Goal: Transaction & Acquisition: Purchase product/service

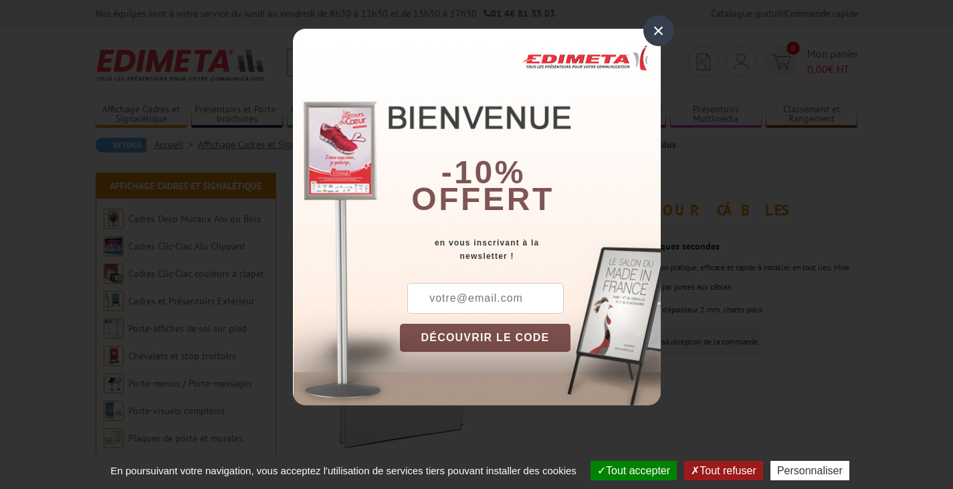
click at [654, 29] on div "×" at bounding box center [658, 30] width 31 height 31
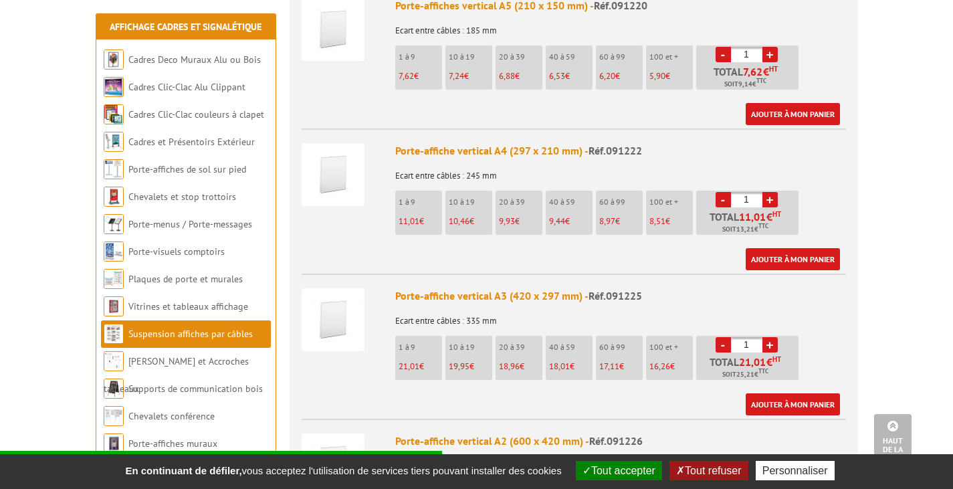
scroll to position [558, 0]
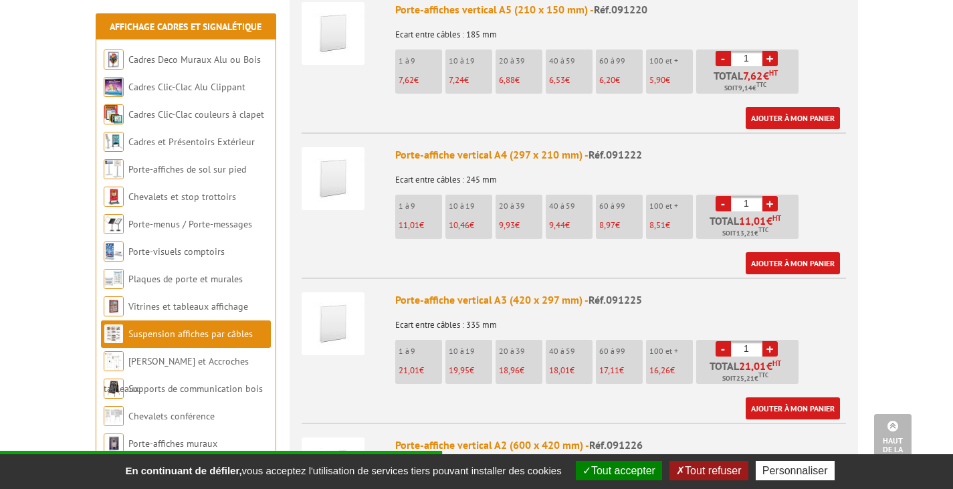
click at [342, 170] on img at bounding box center [333, 178] width 63 height 63
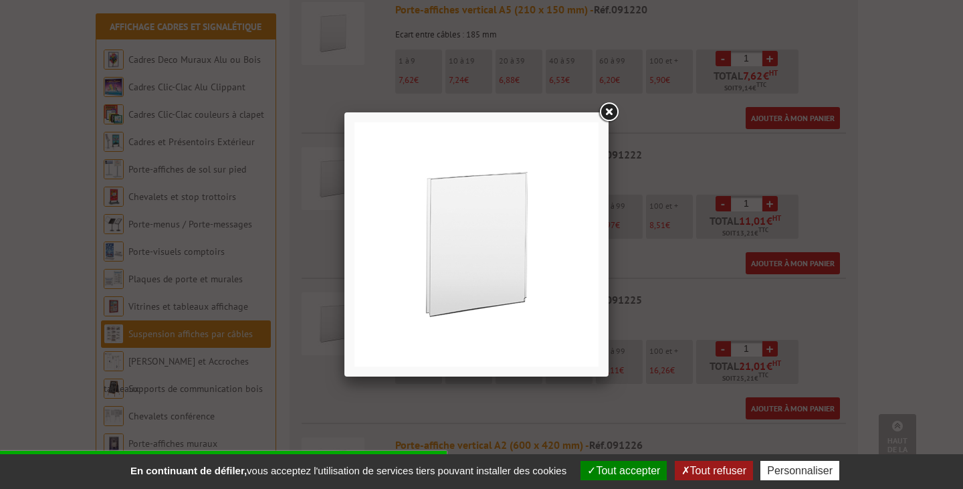
click at [612, 108] on link at bounding box center [608, 112] width 24 height 24
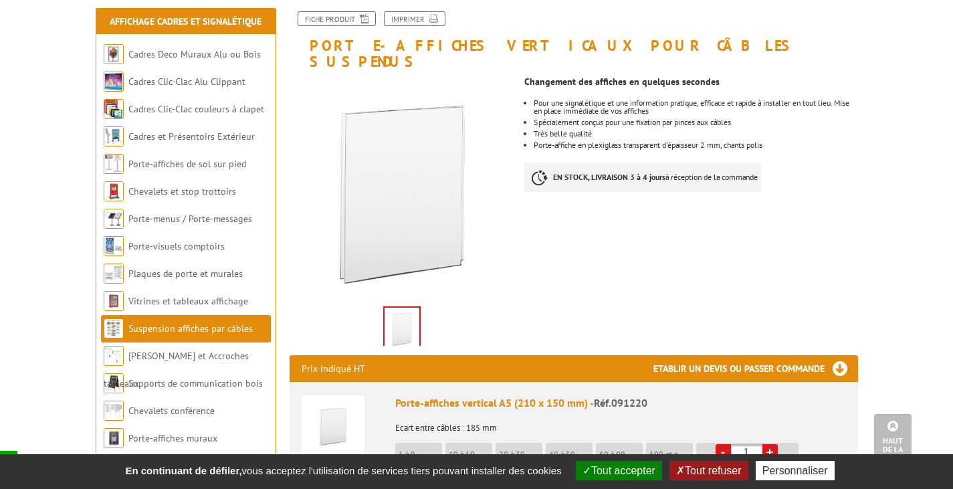
scroll to position [0, 0]
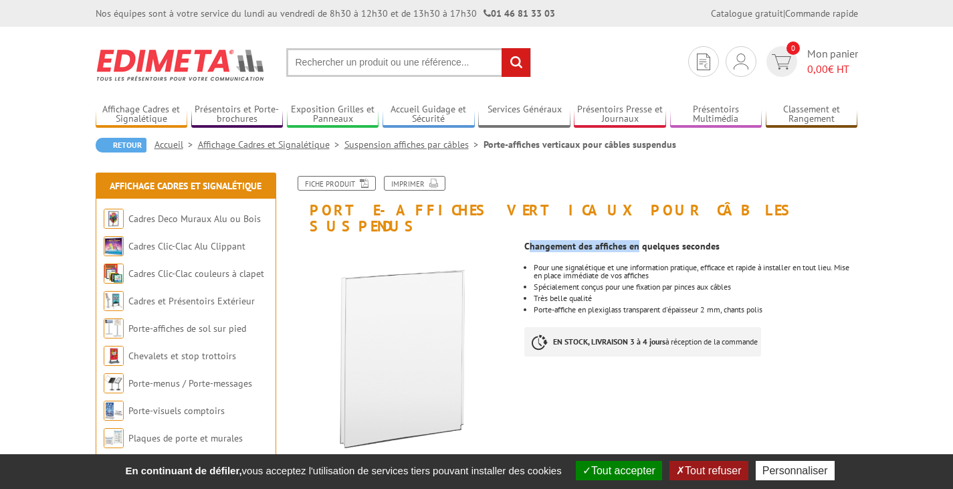
drag, startPoint x: 528, startPoint y: 231, endPoint x: 637, endPoint y: 225, distance: 108.5
click at [637, 240] on strong "Changement des affiches en quelques secondes" at bounding box center [621, 246] width 195 height 12
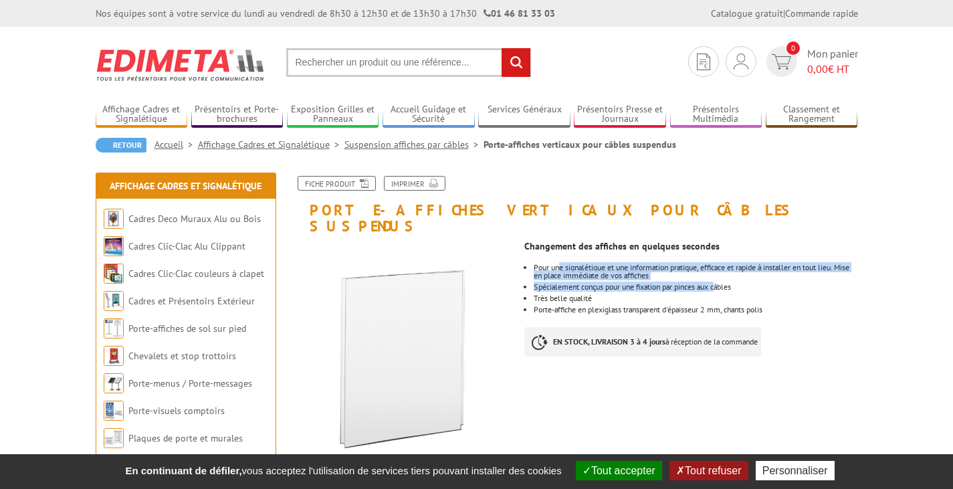
drag, startPoint x: 561, startPoint y: 251, endPoint x: 723, endPoint y: 272, distance: 163.1
click at [723, 272] on ul "Pour une signalétique et une information pratique, efficace et rapide à install…" at bounding box center [690, 288] width 333 height 50
click at [723, 283] on li "Spécialement conçus pour une fixation par pinces aux câbles" at bounding box center [696, 287] width 324 height 8
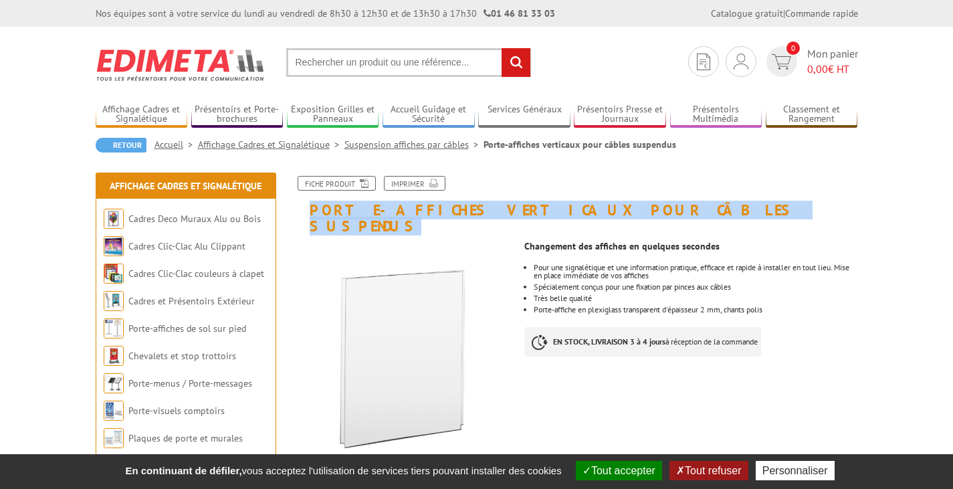
drag, startPoint x: 304, startPoint y: 209, endPoint x: 669, endPoint y: 212, distance: 365.1
click at [669, 212] on h1 "Porte-affiches verticaux pour câbles suspendus" at bounding box center [573, 205] width 588 height 58
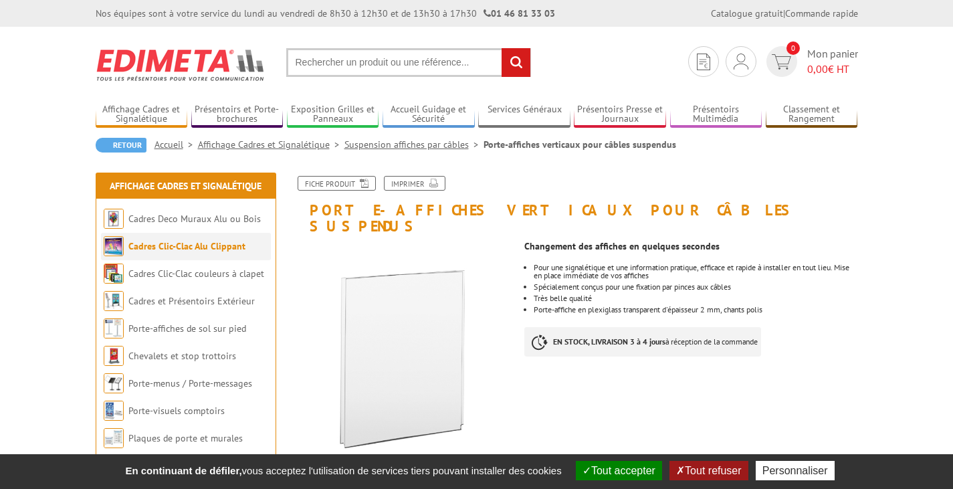
click at [219, 257] on li "Cadres Clic-Clac Alu Clippant" at bounding box center [186, 246] width 170 height 27
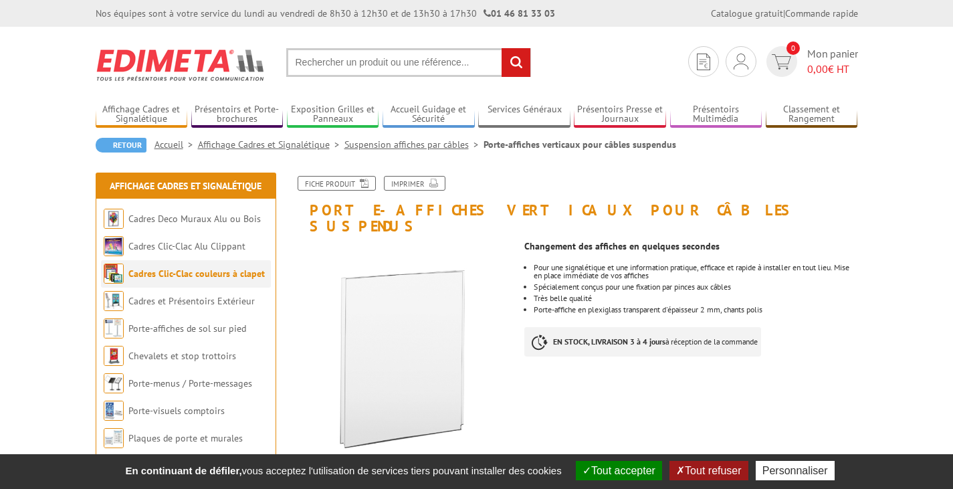
click at [200, 280] on li "Cadres Clic-Clac couleurs à clapet" at bounding box center [186, 273] width 170 height 27
click at [202, 270] on link "Cadres Clic-Clac couleurs à clapet" at bounding box center [196, 273] width 136 height 12
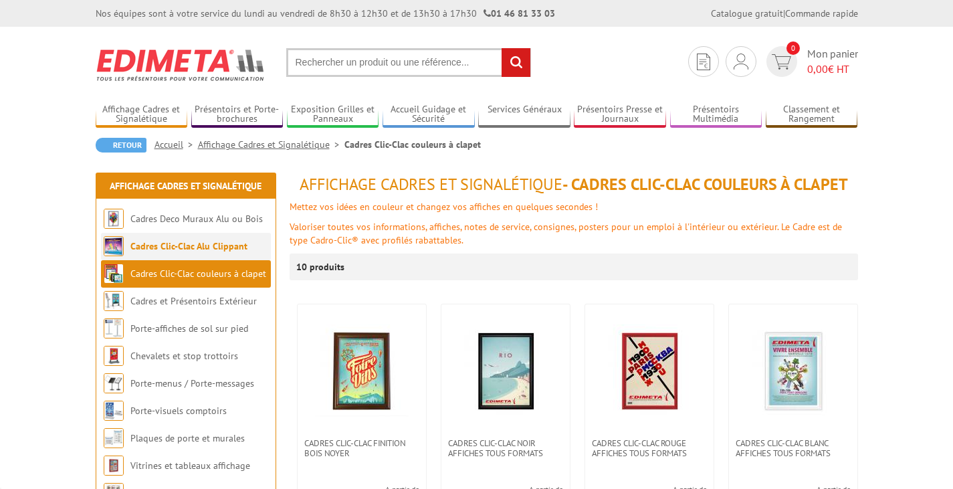
click at [197, 249] on link "Cadres Clic-Clac Alu Clippant" at bounding box center [188, 246] width 117 height 12
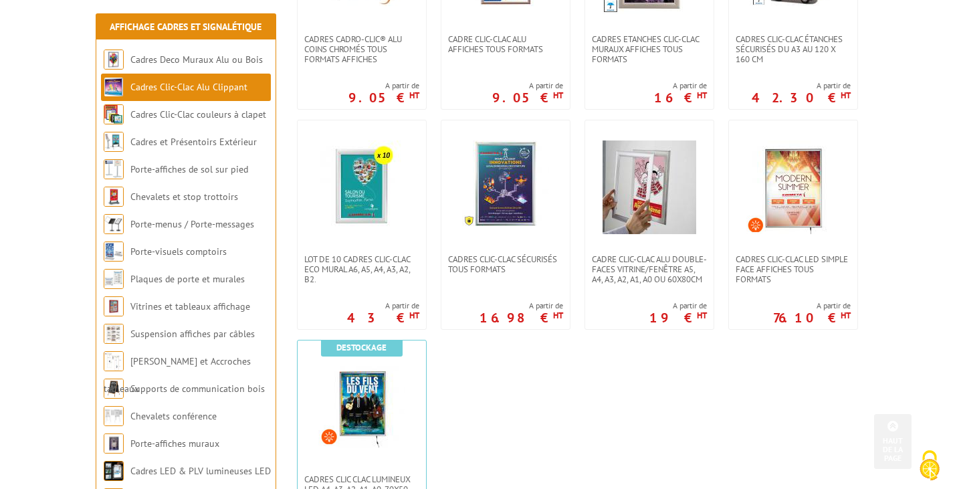
scroll to position [645, 0]
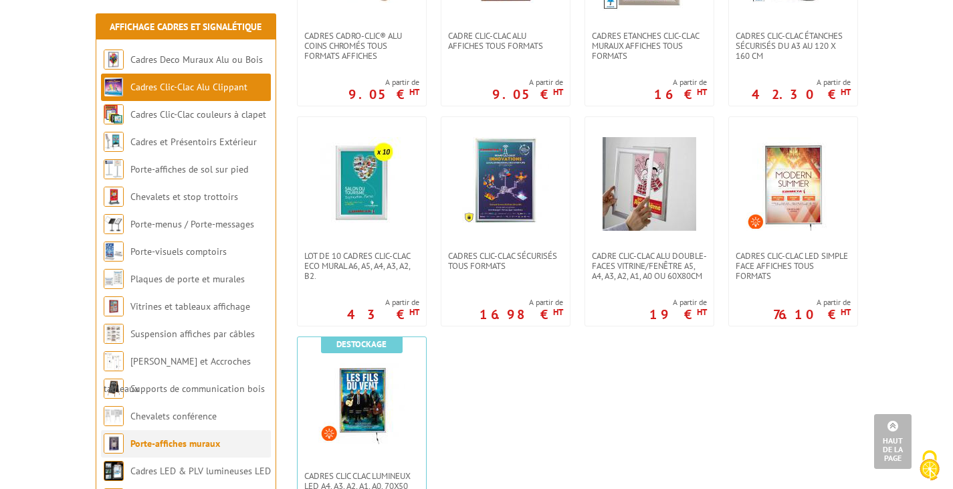
click at [196, 451] on li "Porte-affiches muraux" at bounding box center [186, 443] width 170 height 27
click at [195, 443] on link "Porte-affiches muraux" at bounding box center [175, 443] width 90 height 12
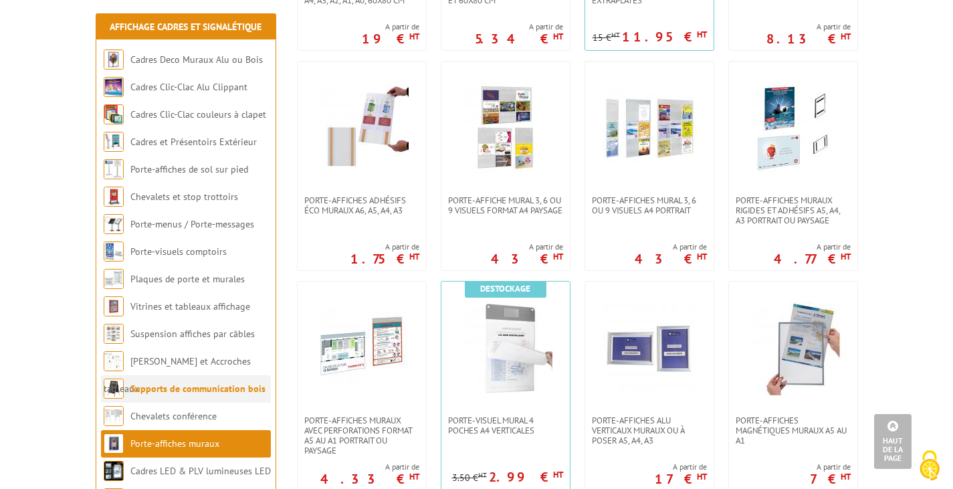
scroll to position [923, 0]
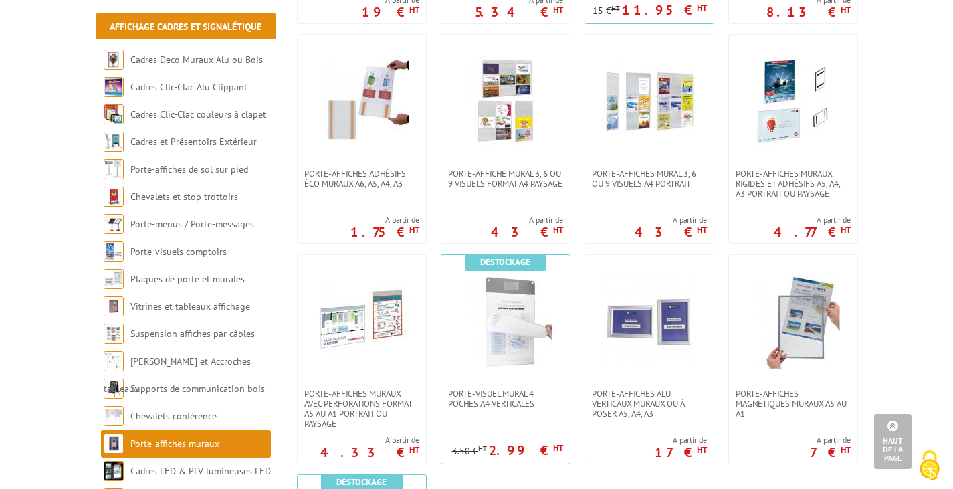
click at [15, 419] on body "Nos équipes sont à votre service du lundi au vendredi de 8h30 à 12h30 et de 13h…" at bounding box center [476, 309] width 953 height 2465
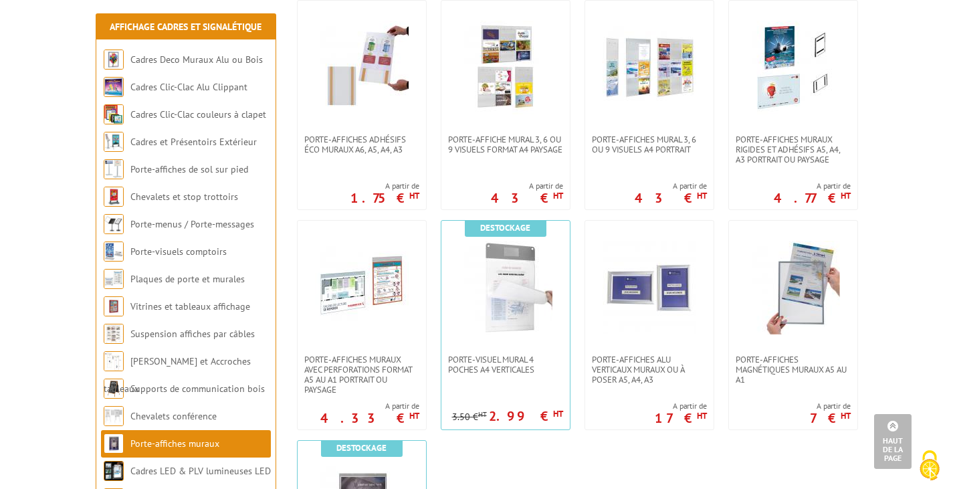
scroll to position [950, 0]
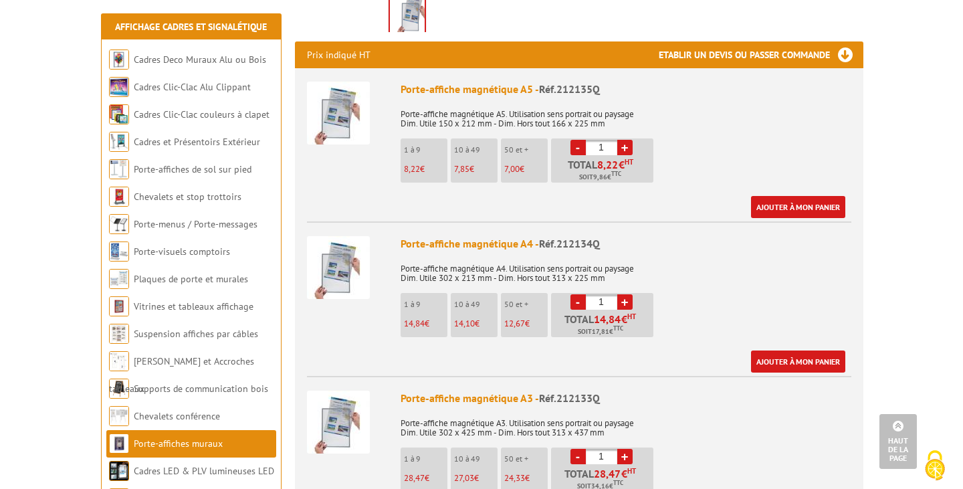
scroll to position [482, 0]
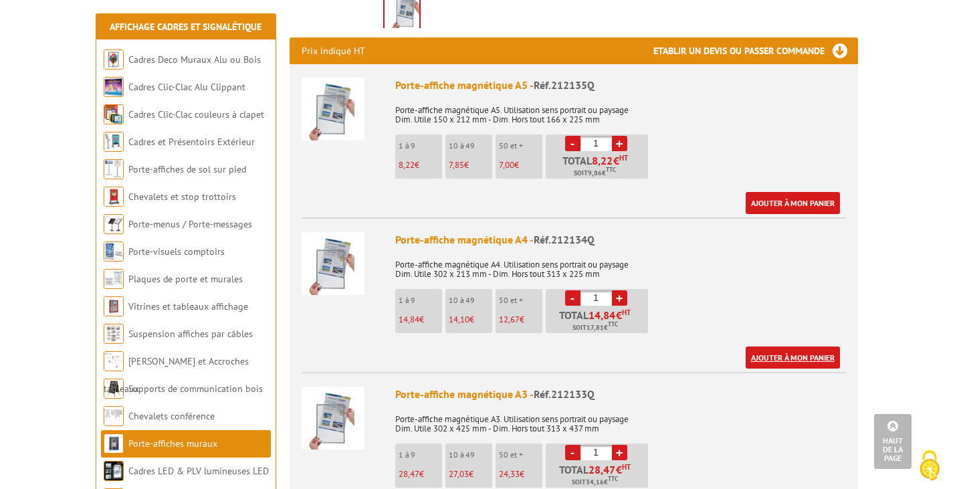
click at [790, 346] on link "Ajouter à mon panier" at bounding box center [793, 357] width 94 height 22
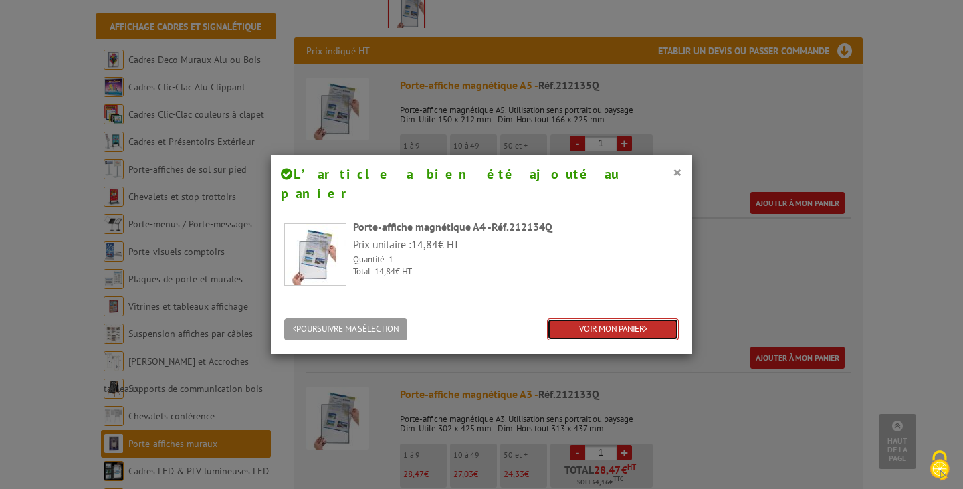
click at [635, 318] on link "VOIR MON PANIER" at bounding box center [613, 329] width 132 height 22
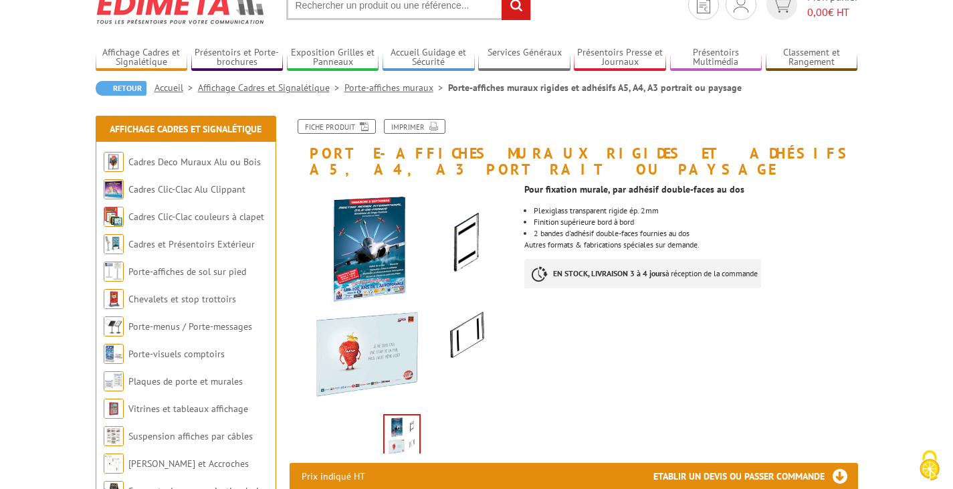
scroll to position [55, 0]
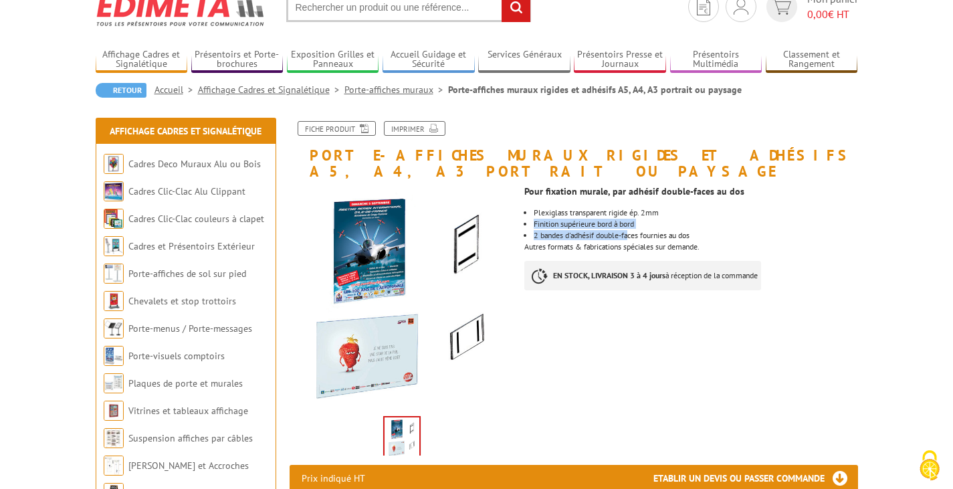
drag, startPoint x: 533, startPoint y: 209, endPoint x: 632, endPoint y: 216, distance: 99.2
click at [632, 216] on ul "Plexiglass transparent rigide ép. 2mm Finition supérieure bord à bord 2 bandes …" at bounding box center [690, 224] width 333 height 31
click at [632, 231] on li "2 bandes d'adhésif double-faces fournies au dos" at bounding box center [696, 235] width 324 height 8
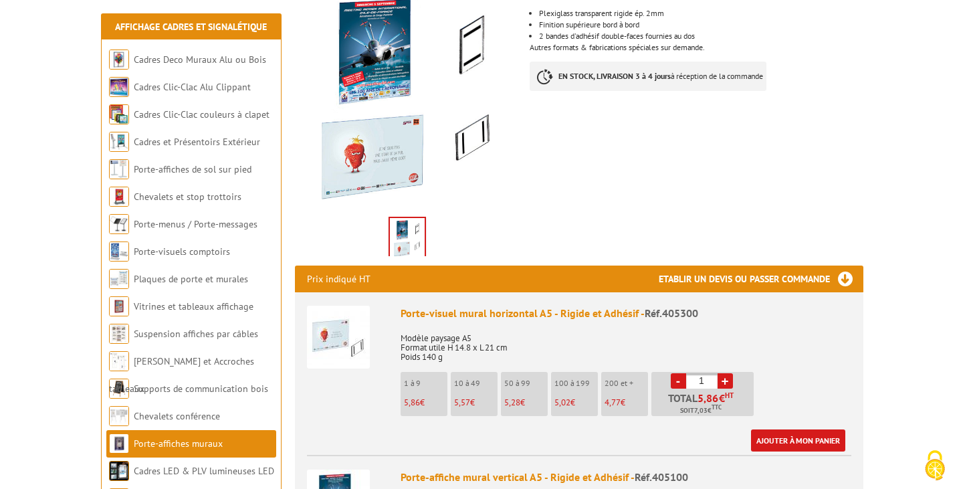
scroll to position [281, 0]
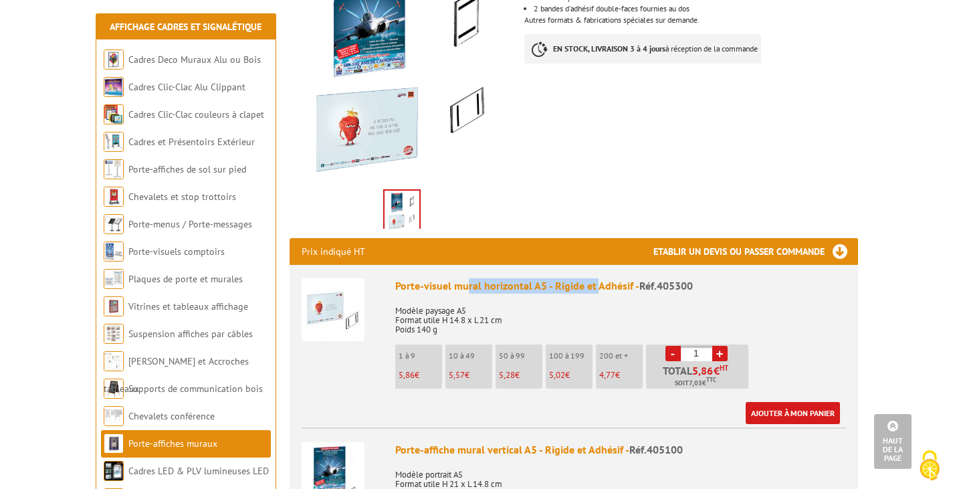
drag, startPoint x: 465, startPoint y: 267, endPoint x: 594, endPoint y: 272, distance: 129.1
click at [594, 278] on div "Porte-visuel mural horizontal A5 - Rigide et Adhésif - Réf.405300" at bounding box center [620, 285] width 451 height 15
click at [773, 402] on link "Ajouter à mon panier" at bounding box center [793, 413] width 94 height 22
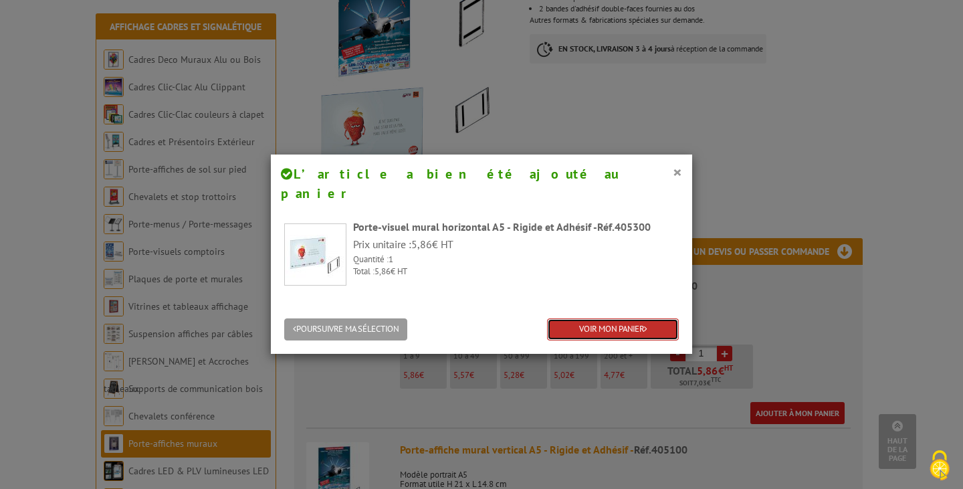
click at [566, 318] on link "VOIR MON PANIER" at bounding box center [613, 329] width 132 height 22
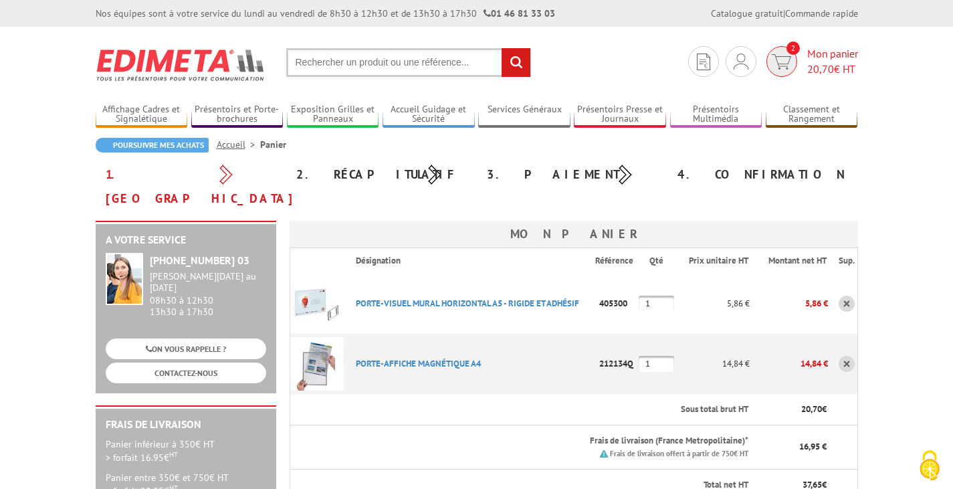
click at [786, 58] on img at bounding box center [781, 61] width 19 height 15
click at [398, 298] on link "PORTE-VISUEL MURAL HORIZONTAL A5 - RIGIDE ET ADHéSIF" at bounding box center [467, 303] width 223 height 11
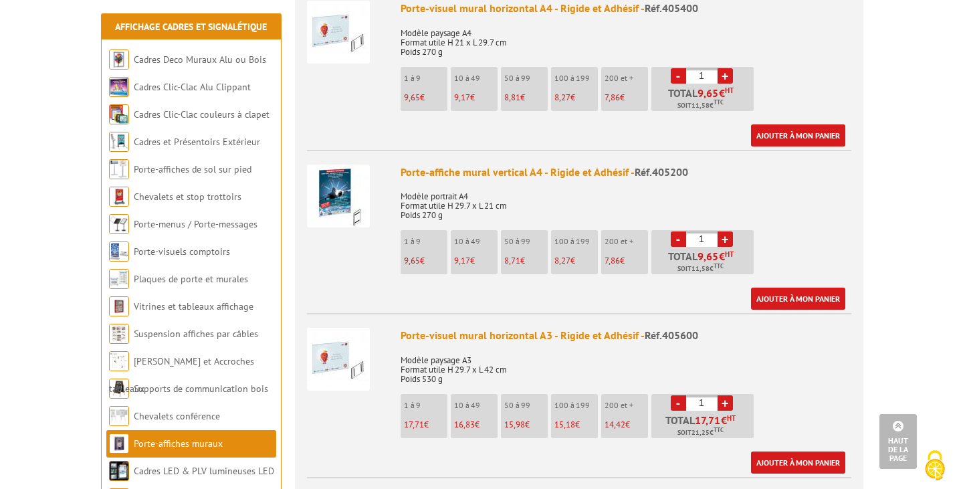
scroll to position [1029, 0]
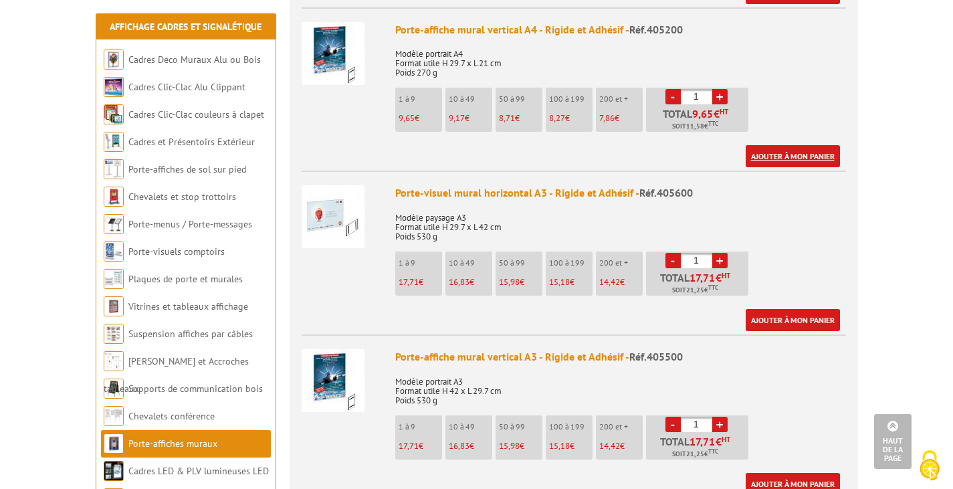
click at [790, 145] on link "Ajouter à mon panier" at bounding box center [793, 156] width 94 height 22
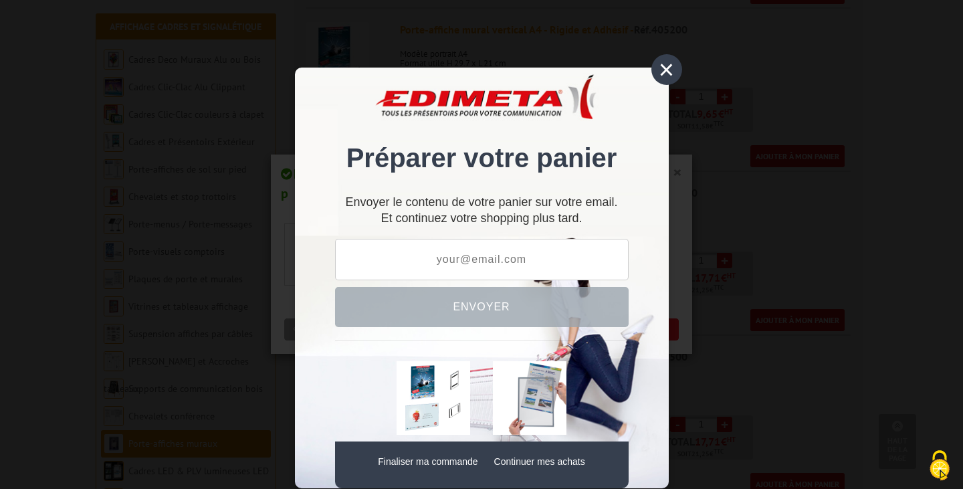
click at [663, 70] on div "×" at bounding box center [666, 69] width 31 height 31
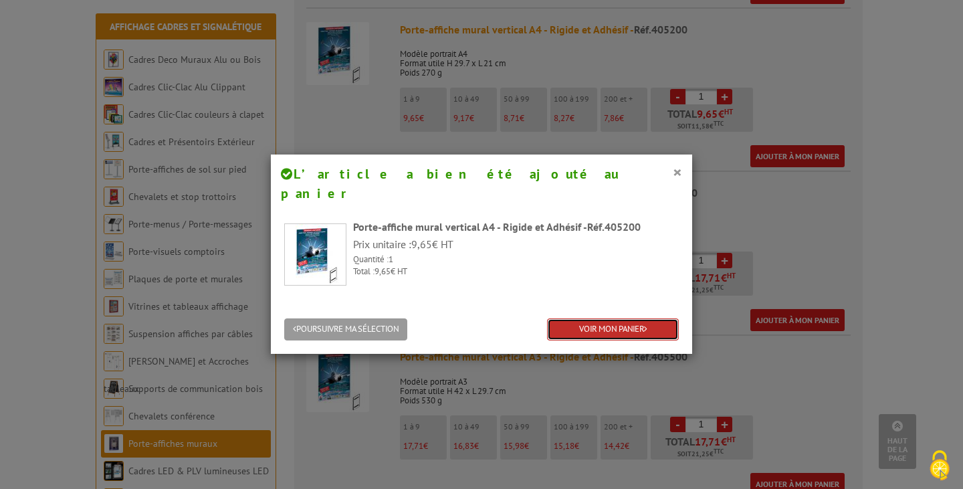
click at [610, 318] on link "VOIR MON PANIER" at bounding box center [613, 329] width 132 height 22
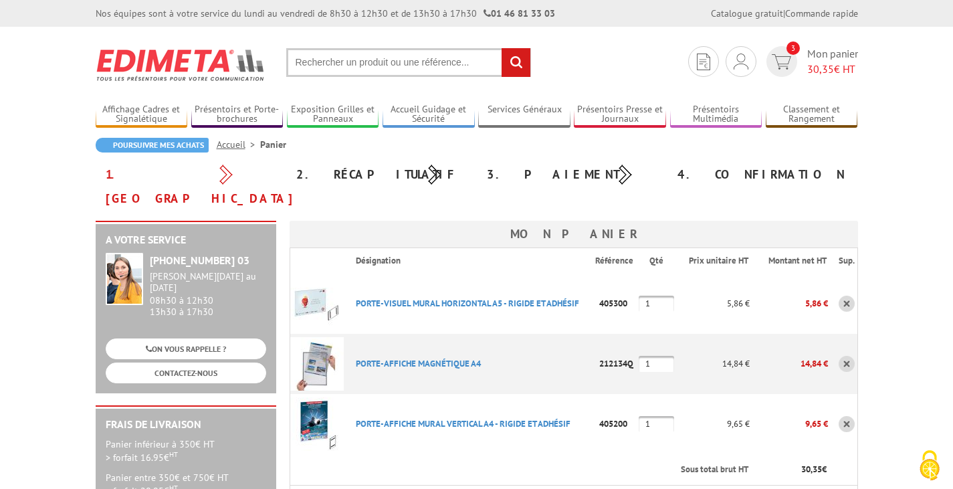
click at [847, 296] on link at bounding box center [846, 304] width 16 height 16
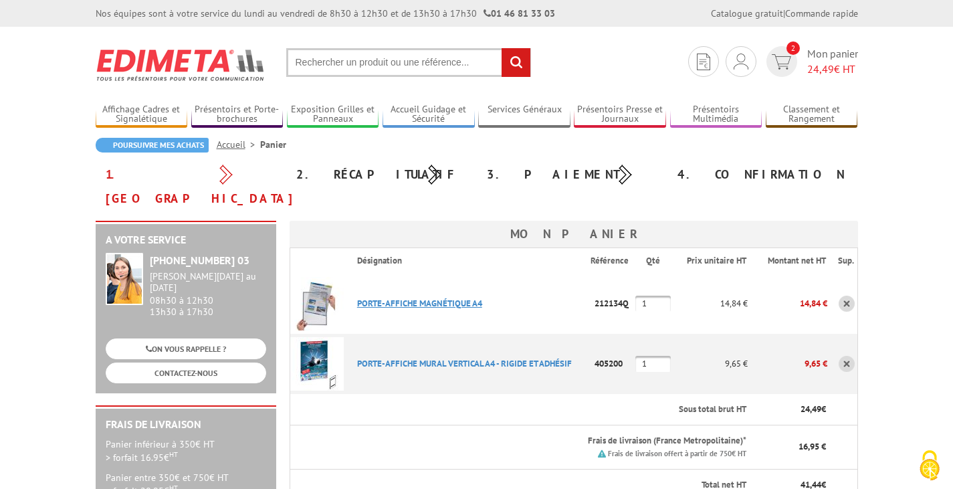
click at [438, 298] on link "PORTE-AFFICHE MAGNéTIQUE A4" at bounding box center [419, 303] width 125 height 11
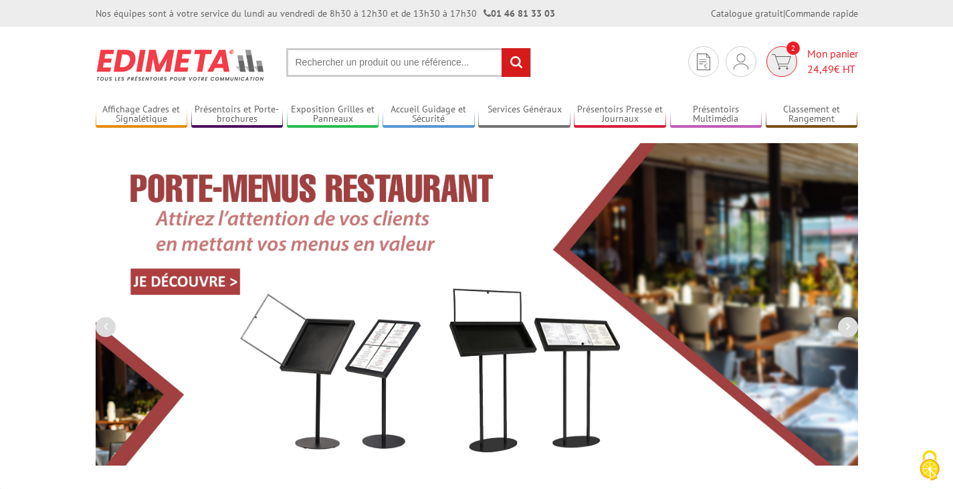
click at [817, 70] on span "24,49" at bounding box center [820, 68] width 27 height 13
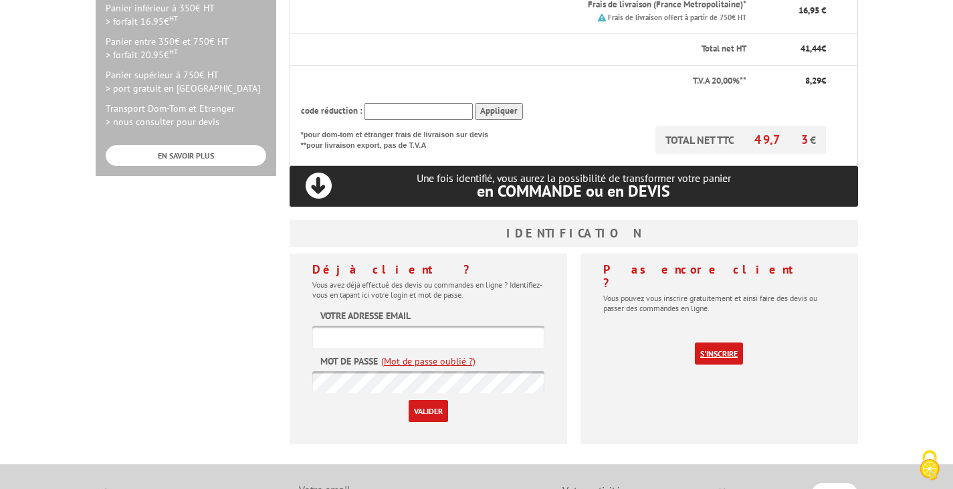
click at [700, 342] on link "S'inscrire" at bounding box center [719, 353] width 48 height 22
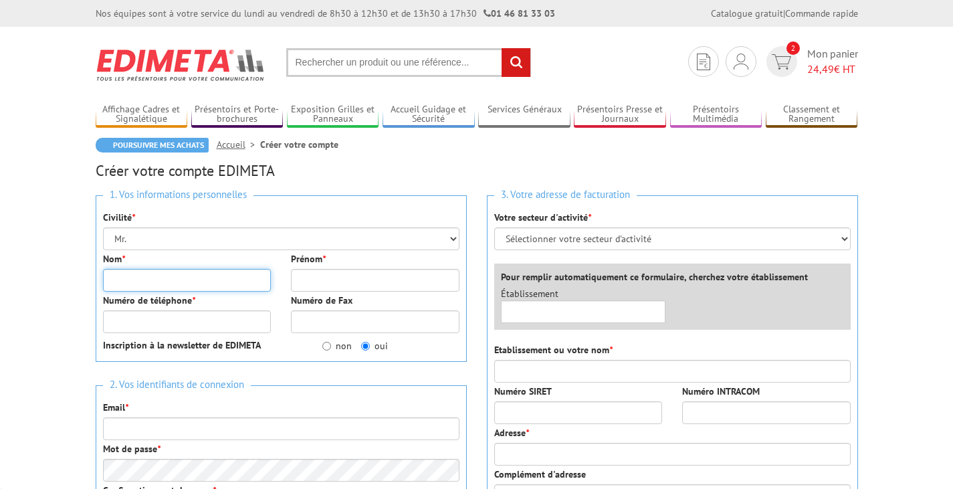
click at [201, 281] on input "Nom *" at bounding box center [187, 280] width 168 height 23
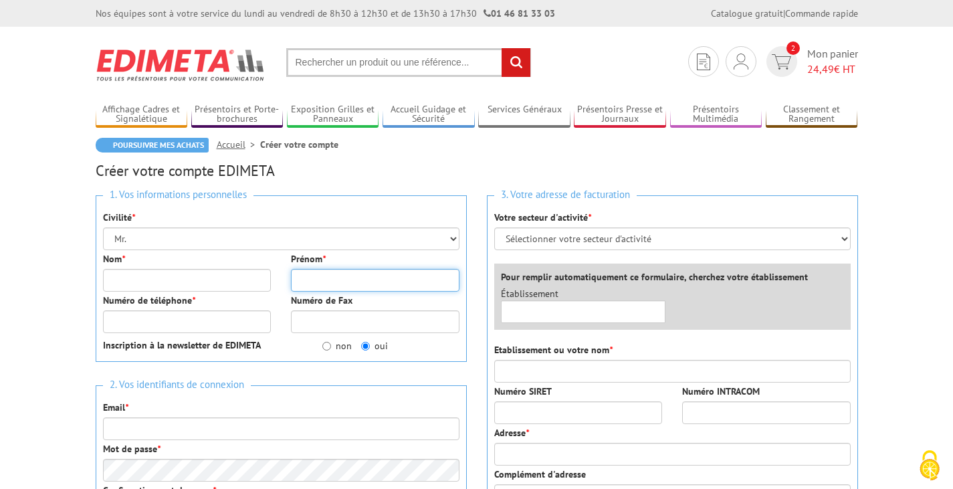
click at [319, 283] on input "Prénom *" at bounding box center [375, 280] width 168 height 23
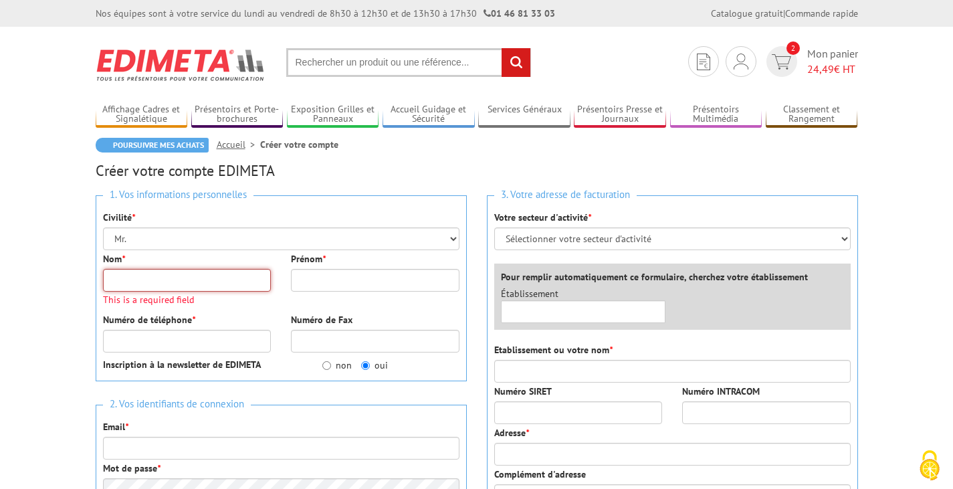
click at [211, 283] on input "Nom *" at bounding box center [187, 280] width 168 height 23
type input "Hochedez"
type input "Julien"
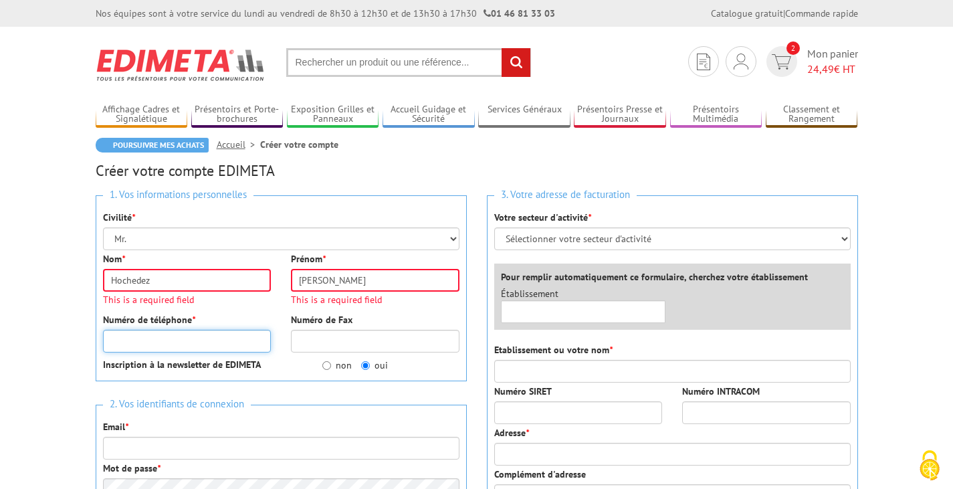
type input "0668678116"
type input "julien.hochedez@outlook.fr"
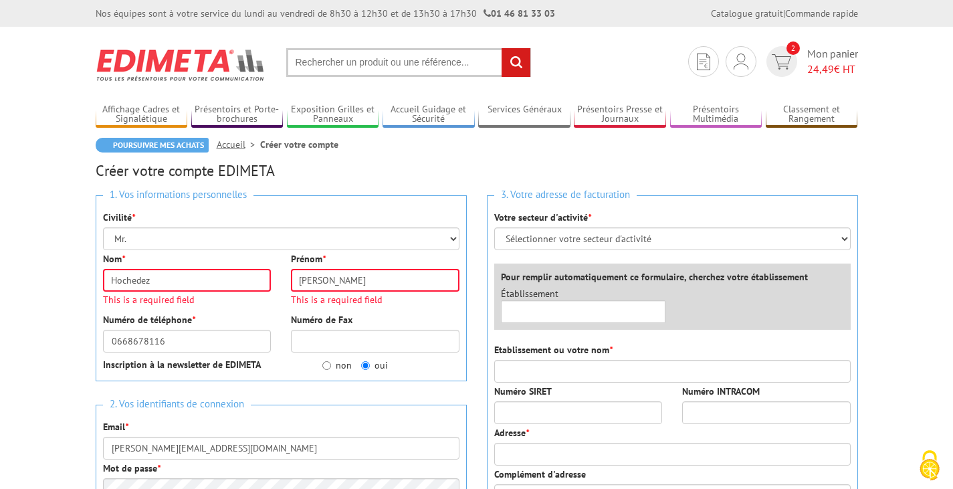
type input "46 rue Dalhunden"
type input "67410"
type input "Drusenheim"
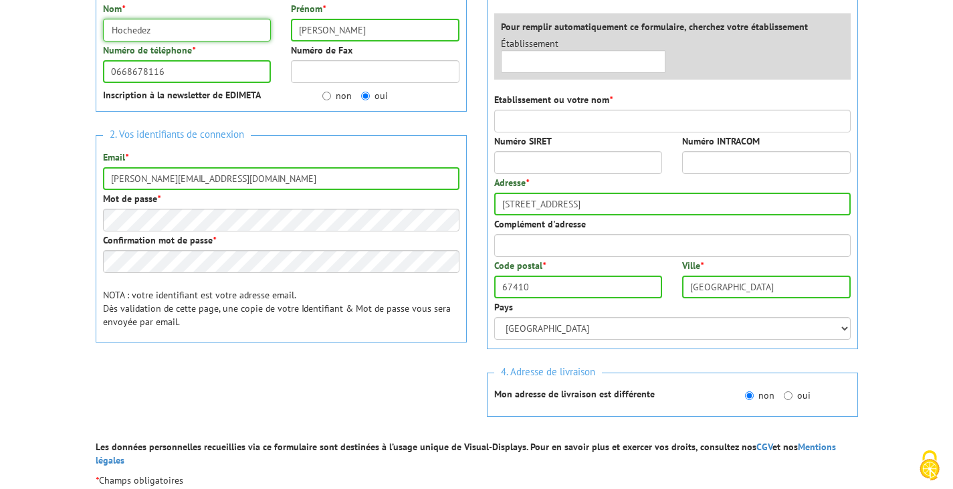
scroll to position [259, 0]
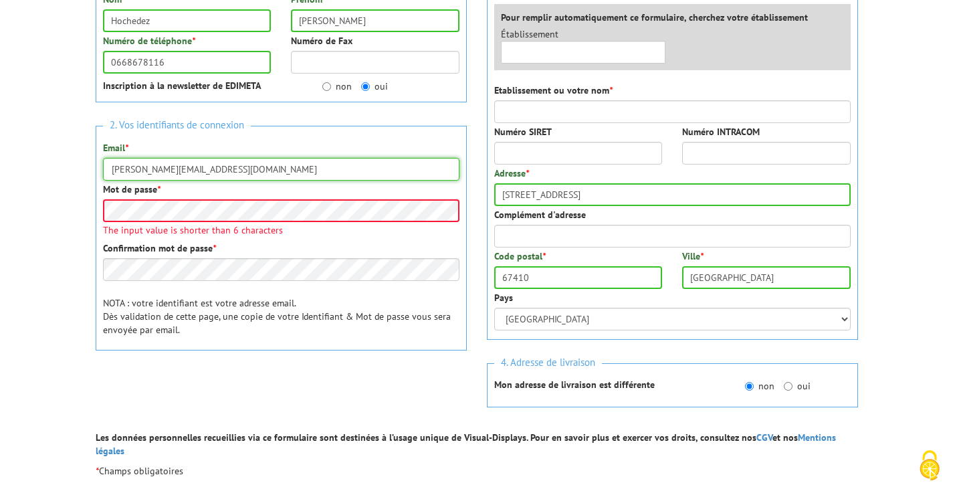
drag, startPoint x: 281, startPoint y: 168, endPoint x: 66, endPoint y: 156, distance: 215.6
click at [66, 156] on body "Nos équipes sont à votre service du lundi au vendredi de 8h30 à 12h30 et de 13h…" at bounding box center [476, 300] width 953 height 1119
type input "[PERSON_NAME][EMAIL_ADDRESS][DOMAIN_NAME]"
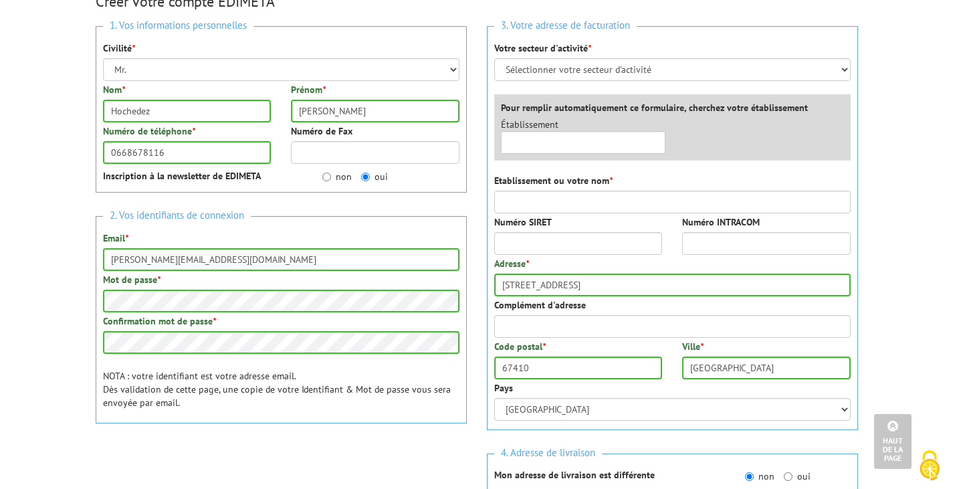
scroll to position [168, 0]
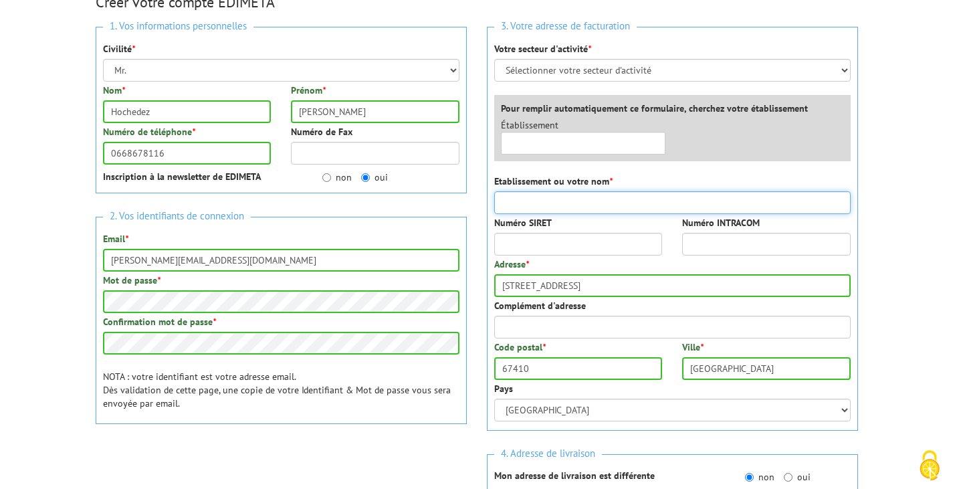
click at [655, 192] on input "Etablissement ou votre nom *" at bounding box center [672, 202] width 356 height 23
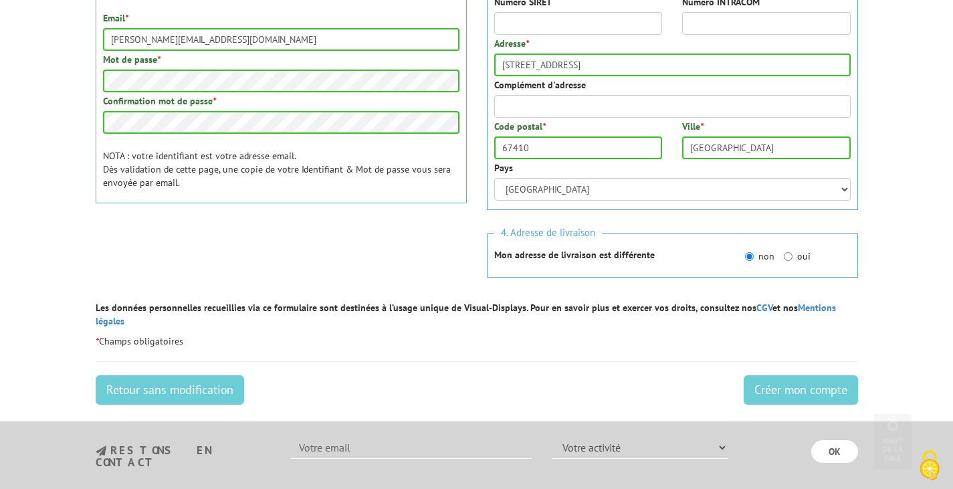
scroll to position [481, 0]
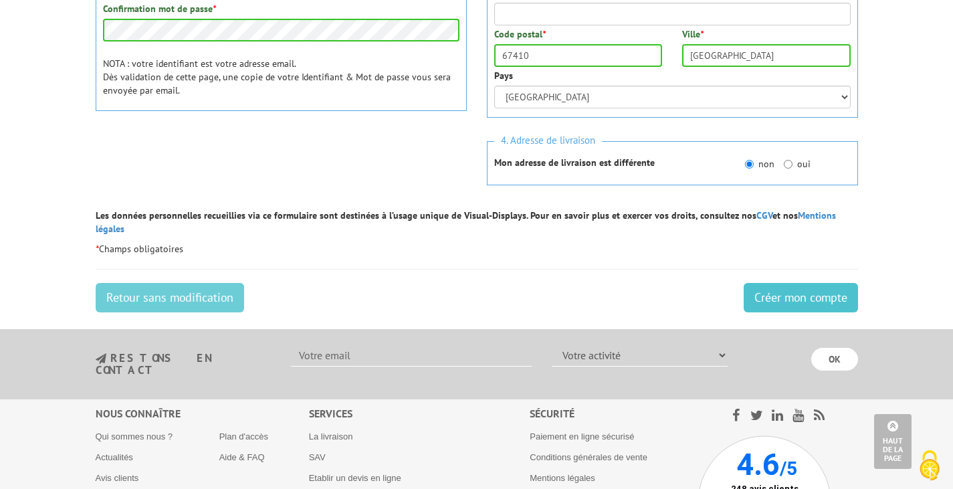
type input "Hochedez"
click at [798, 283] on input "Créer mon compte" at bounding box center [801, 297] width 114 height 29
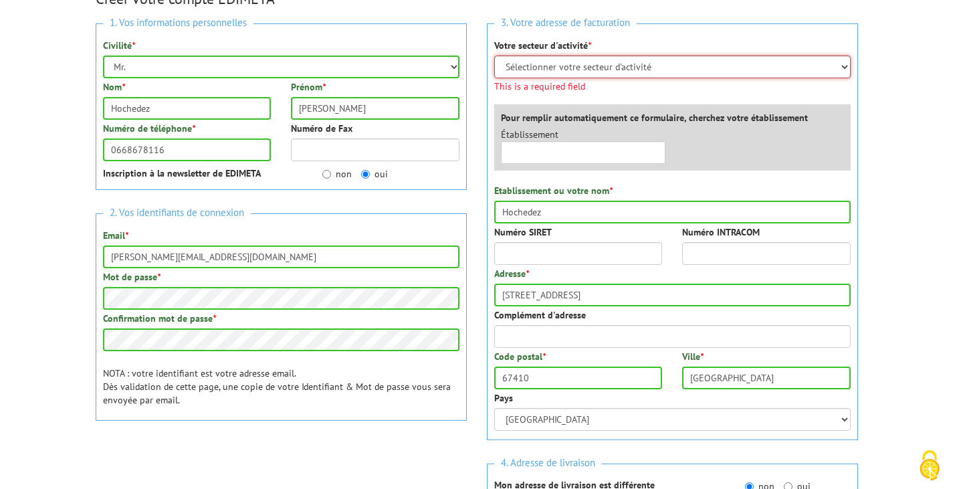
click at [655, 71] on select "Sélectionner votre secteur d'activité Administrations et collectivités Magasins…" at bounding box center [672, 66] width 356 height 23
select select "878"
click at [494, 55] on select "Sélectionner votre secteur d'activité Administrations et collectivités Magasins…" at bounding box center [672, 66] width 356 height 23
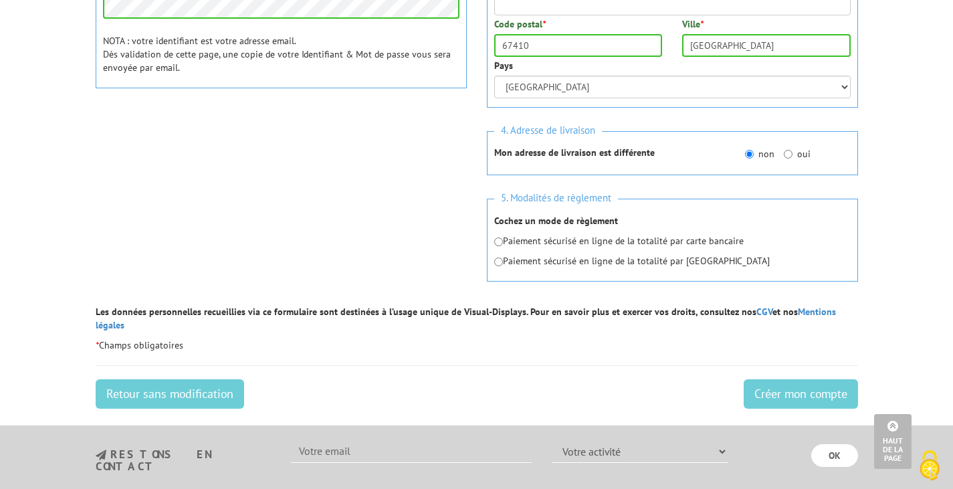
scroll to position [536, 0]
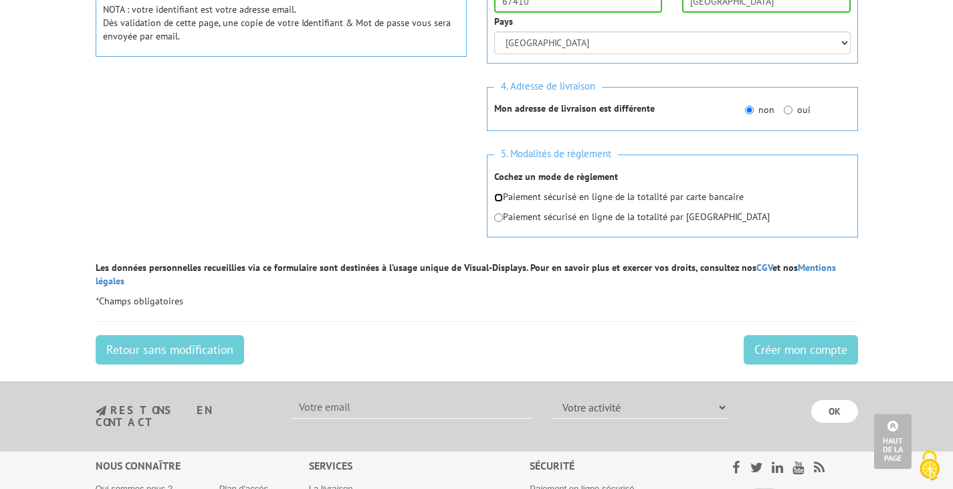
click at [498, 213] on div "Paiement sécurisé en ligne de la totalité par carte bancaire Paiement sécurisé …" at bounding box center [672, 206] width 356 height 33
click at [499, 198] on input "radio" at bounding box center [498, 197] width 9 height 9
radio input "true"
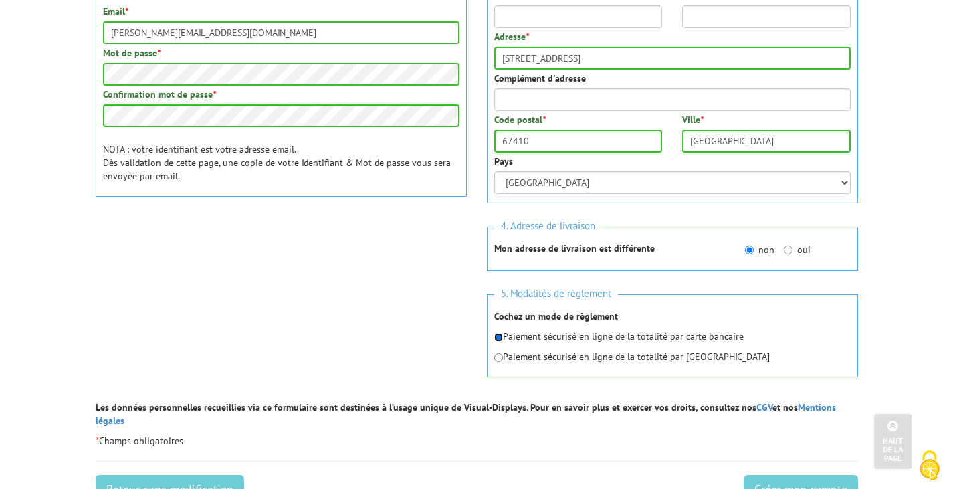
scroll to position [429, 0]
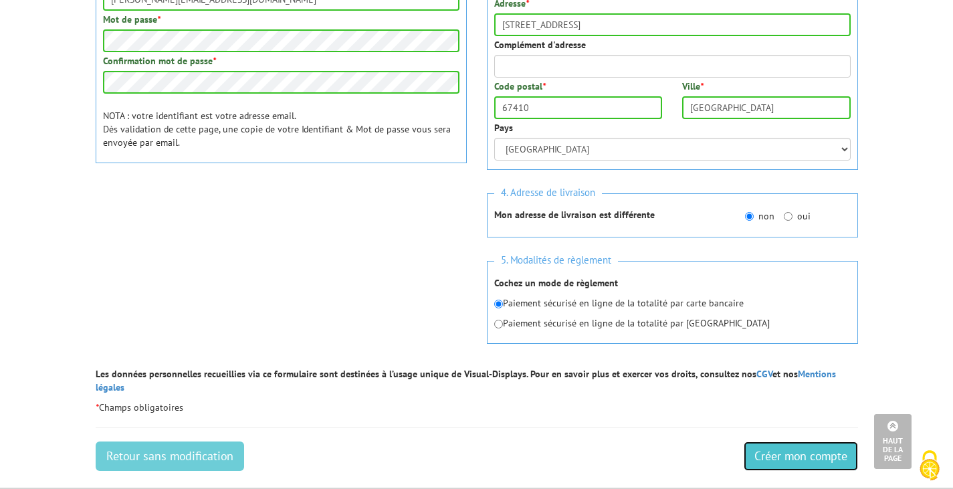
click at [818, 452] on input "Créer mon compte" at bounding box center [801, 455] width 114 height 29
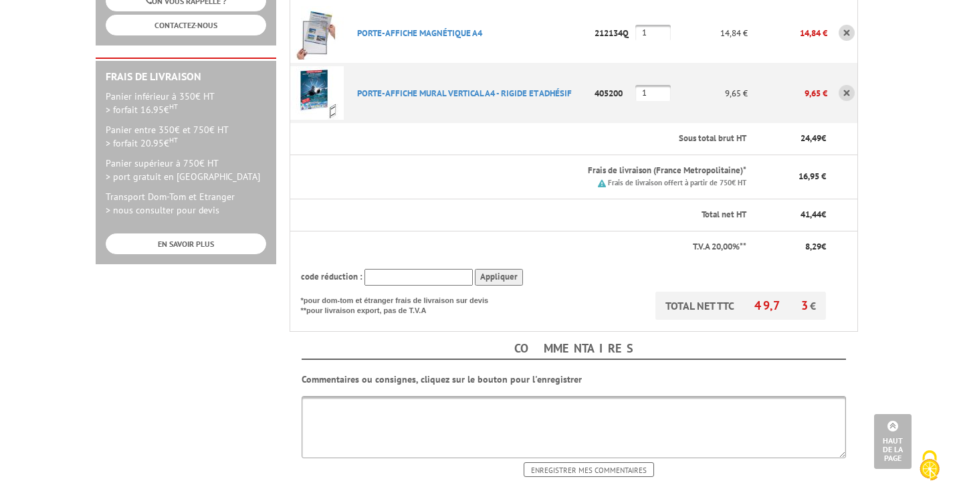
scroll to position [364, 0]
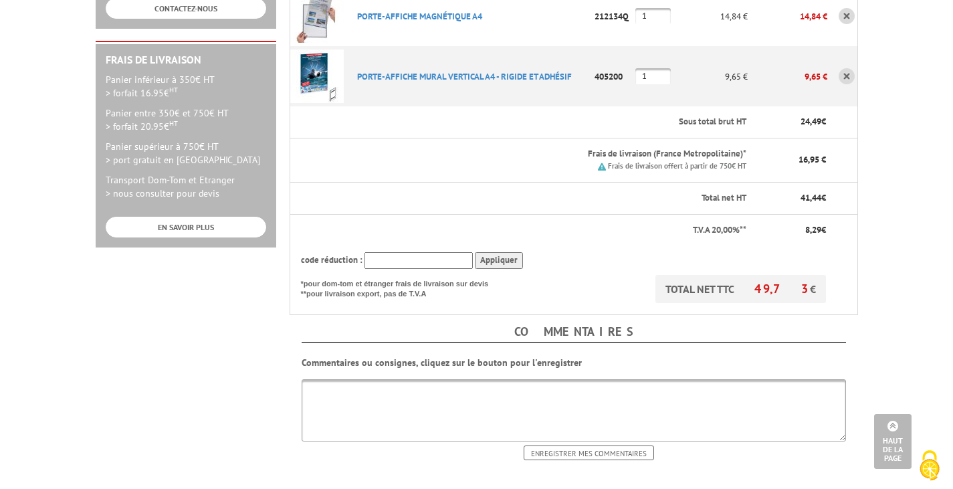
drag, startPoint x: 962, startPoint y: 136, endPoint x: 961, endPoint y: 281, distance: 145.1
click at [952, 281] on html "Nos équipes sont à votre service du lundi au vendredi de 8h30 à 12h30 et de 13h…" at bounding box center [476, 238] width 953 height 1205
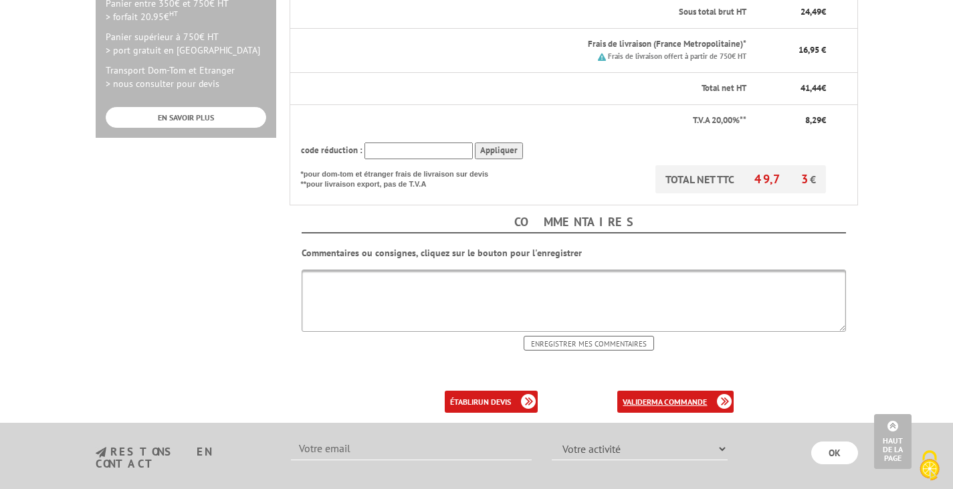
click at [631, 390] on link "valider ma commande" at bounding box center [675, 401] width 116 height 22
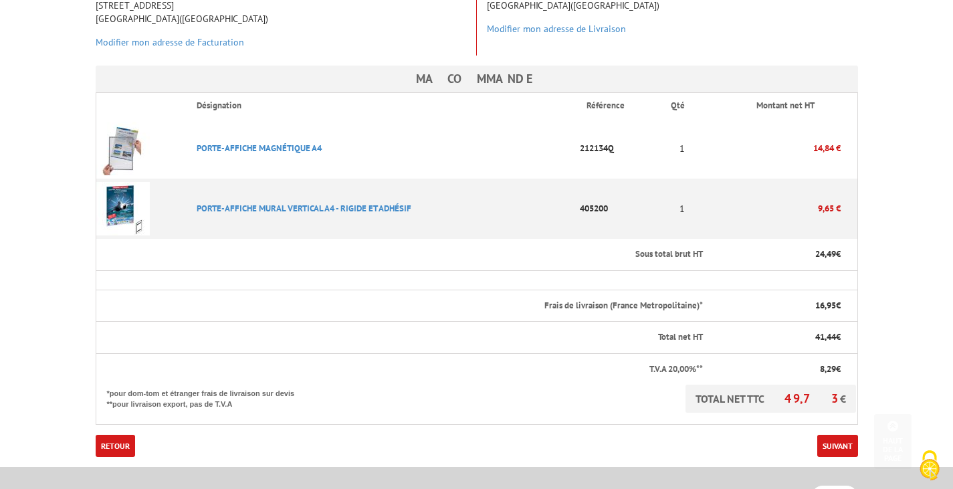
scroll to position [298, 0]
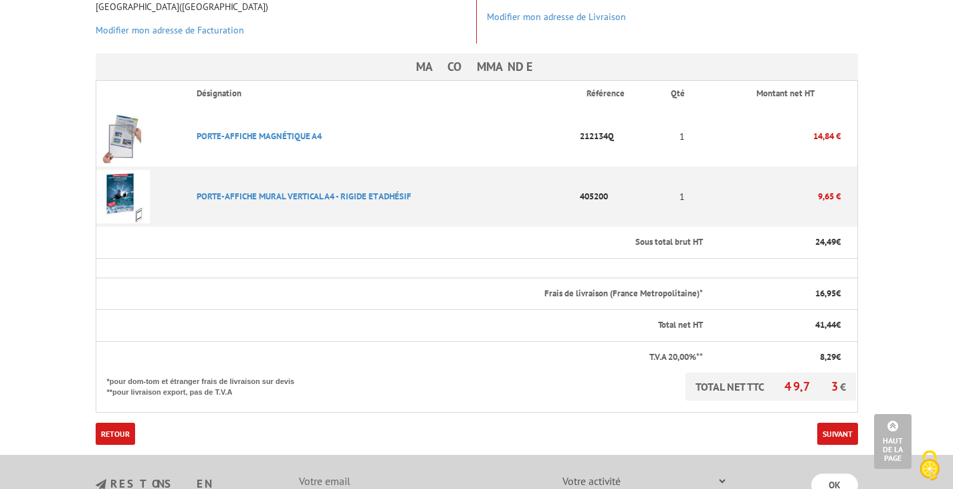
drag, startPoint x: 962, startPoint y: 112, endPoint x: 962, endPoint y: 254, distance: 141.7
click at [952, 254] on html "Nos équipes sont à votre service du lundi au vendredi de 8h30 à 12h30 et de 13h…" at bounding box center [476, 232] width 953 height 1061
click at [838, 423] on link "Suivant" at bounding box center [837, 434] width 41 height 22
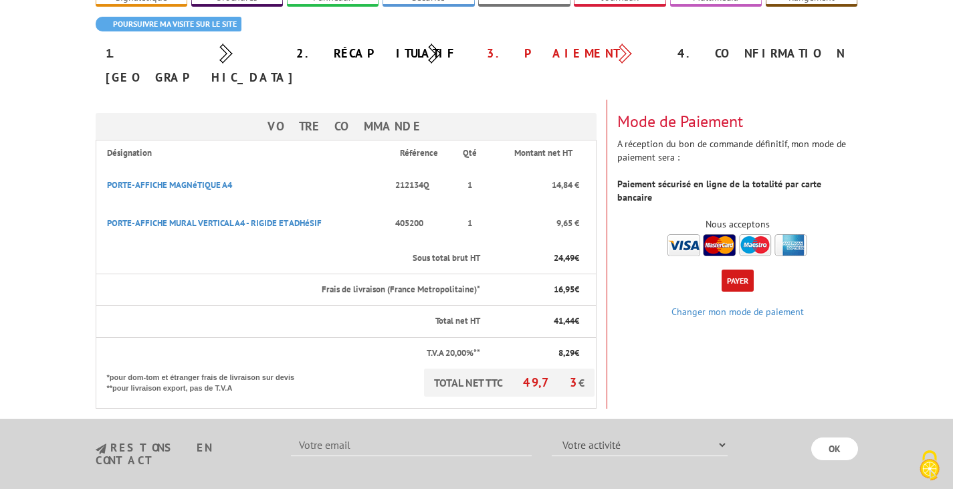
scroll to position [125, 0]
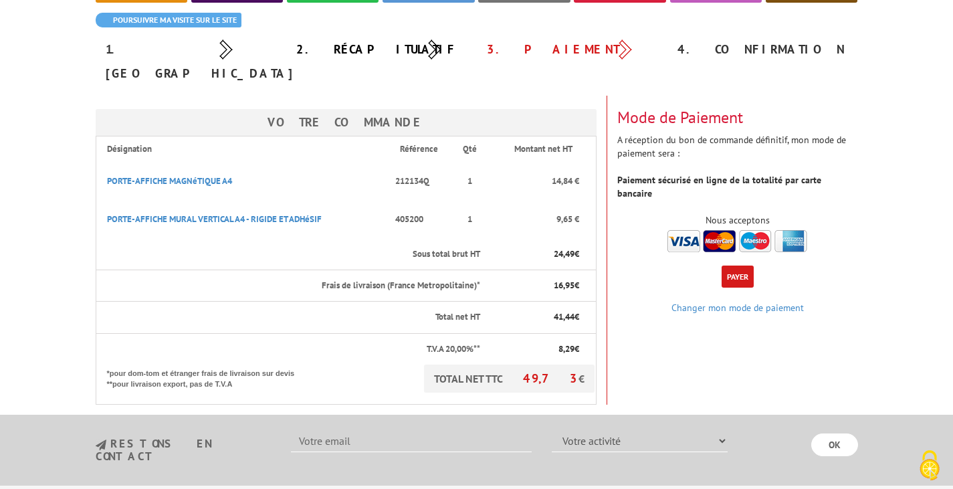
click at [735, 265] on button "Payer" at bounding box center [737, 276] width 32 height 22
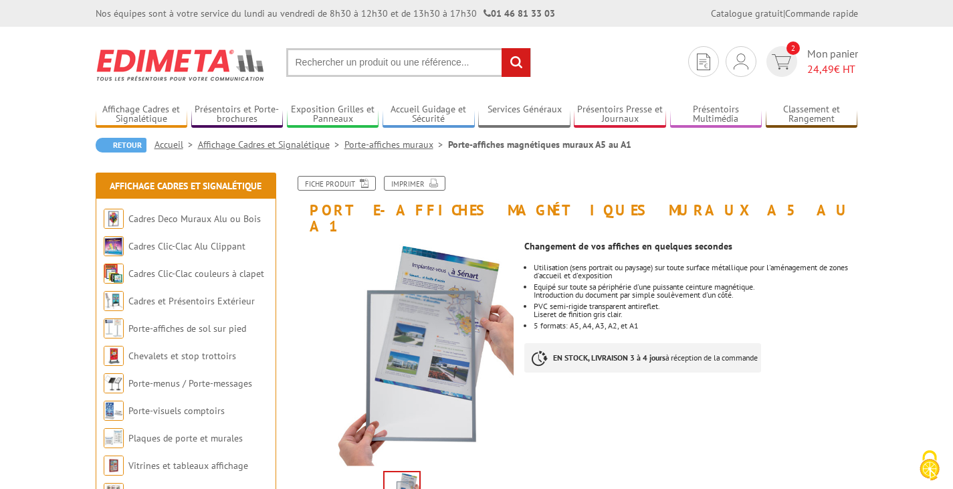
scroll to position [427, 0]
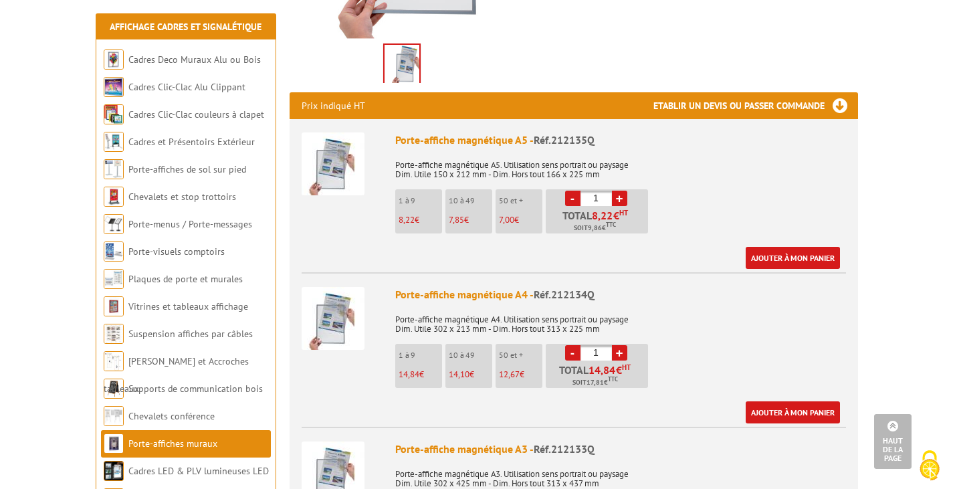
click at [425, 287] on div "Porte-affiche magnétique A4 - Réf.212134Q" at bounding box center [620, 294] width 451 height 15
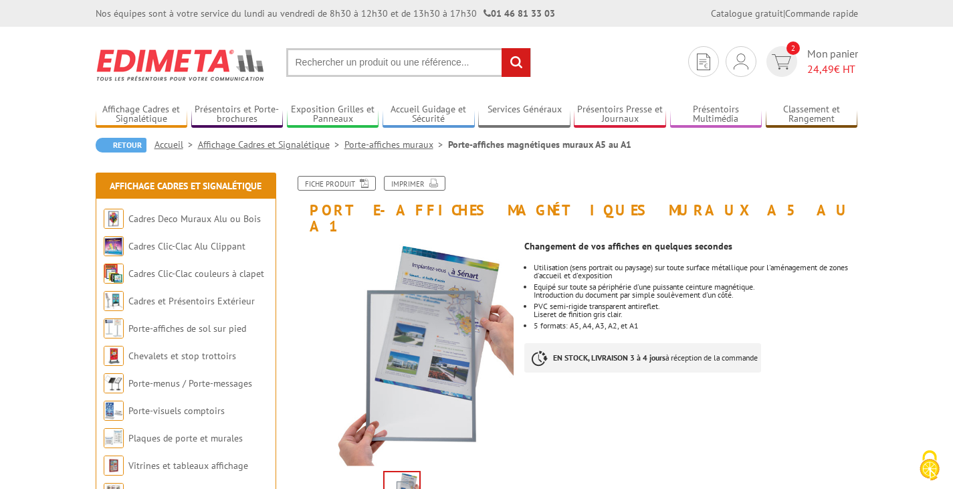
scroll to position [427, 0]
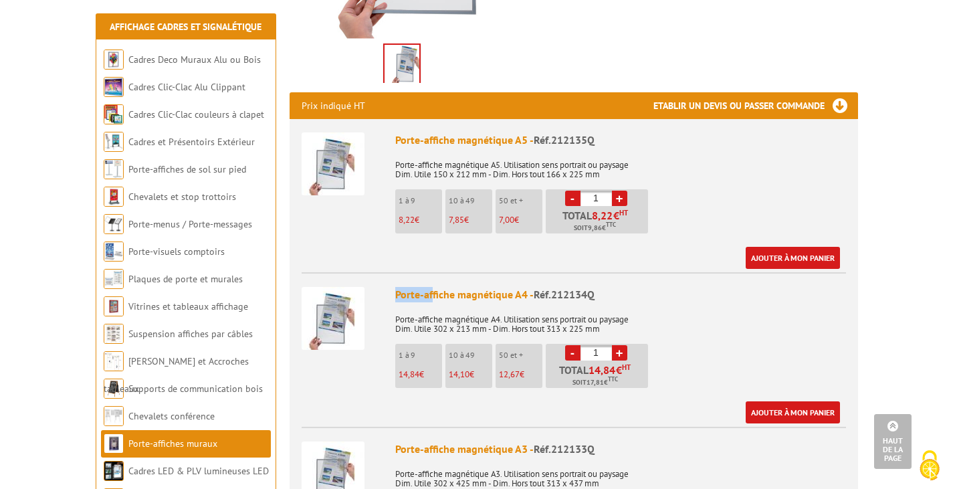
drag, startPoint x: 397, startPoint y: 282, endPoint x: 438, endPoint y: 281, distance: 40.8
click at [438, 281] on li "Porte-affiche magnétique A4 - Réf.212134Q Porte-affiche magnétique A4. Utilisat…" at bounding box center [574, 347] width 544 height 151
